Goal: Task Accomplishment & Management: Manage account settings

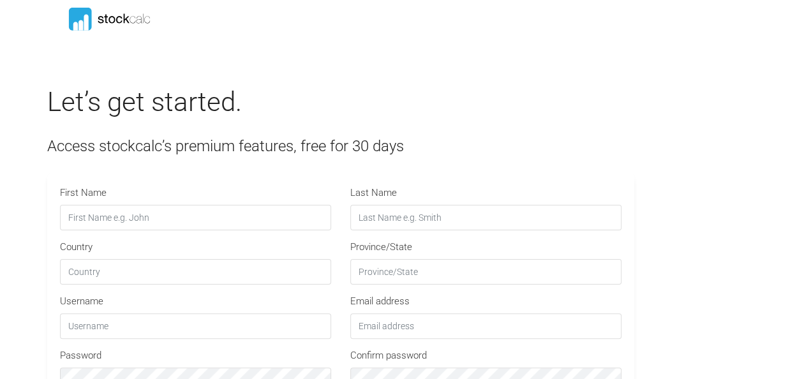
type input "INSTITUTIONAL30"
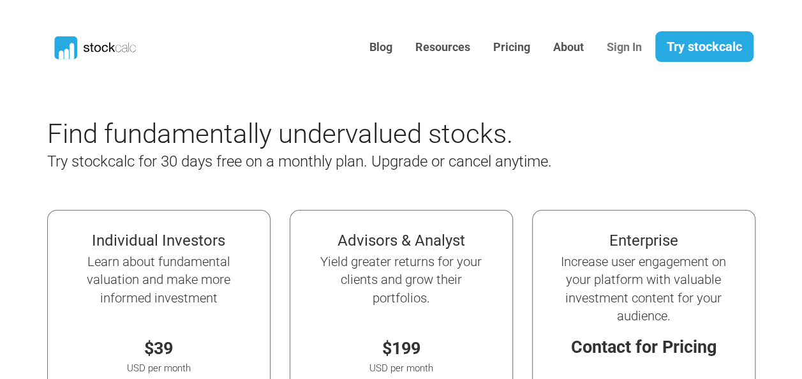
click at [623, 48] on link "Sign In" at bounding box center [624, 47] width 54 height 31
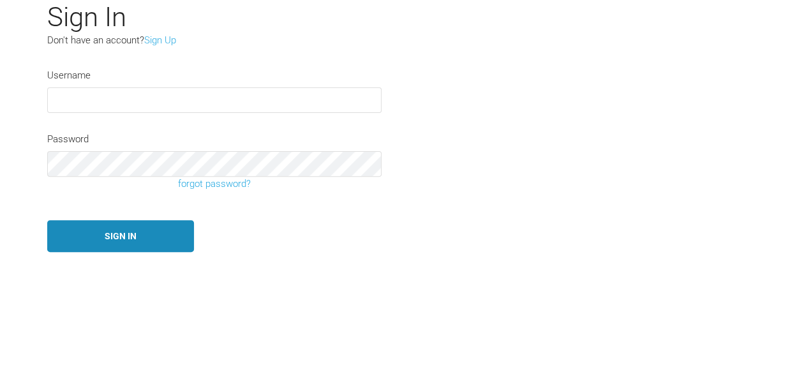
scroll to position [128, 0]
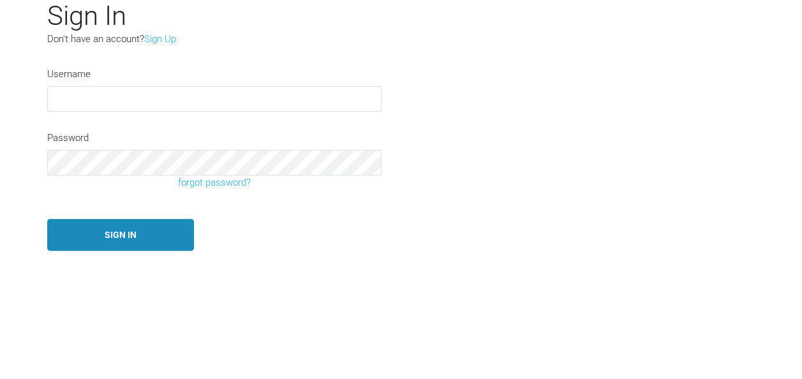
type input "DonS"
click at [130, 232] on button "Sign In" at bounding box center [120, 235] width 147 height 33
